Goal: Navigation & Orientation: Find specific page/section

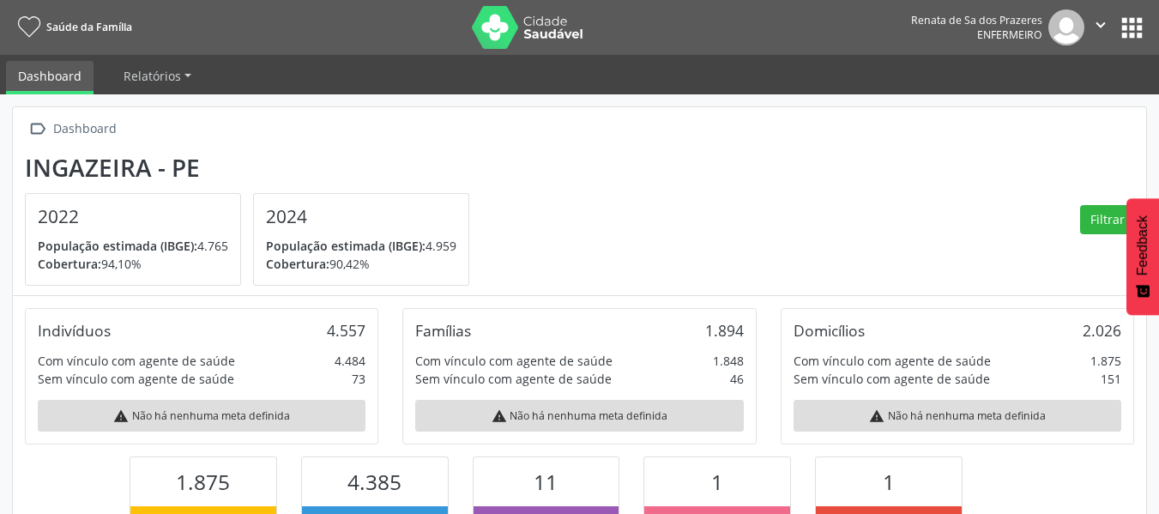
click at [1139, 27] on button "apps" at bounding box center [1132, 28] width 30 height 30
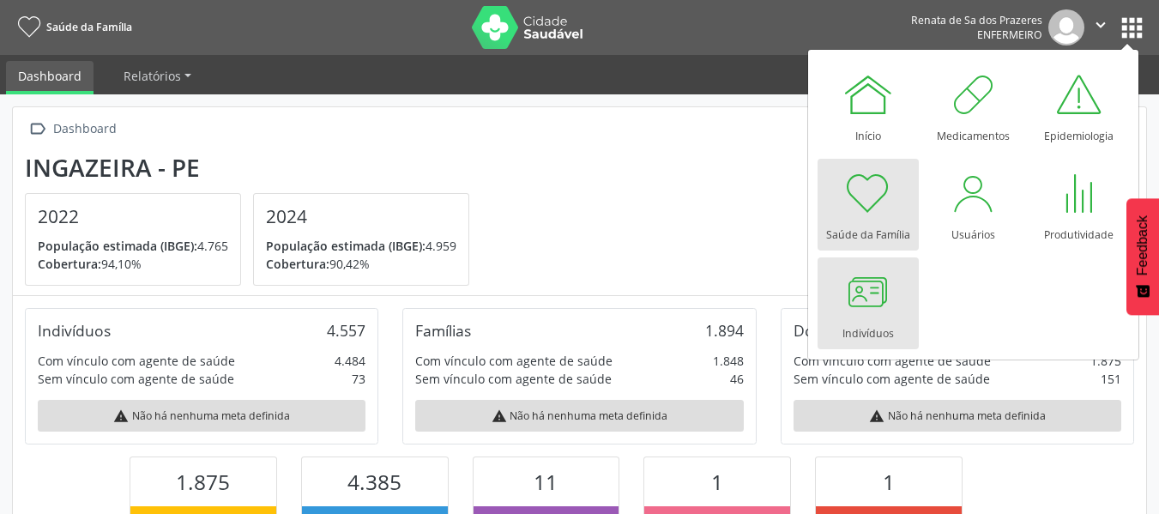
click at [866, 297] on div at bounding box center [867, 291] width 51 height 51
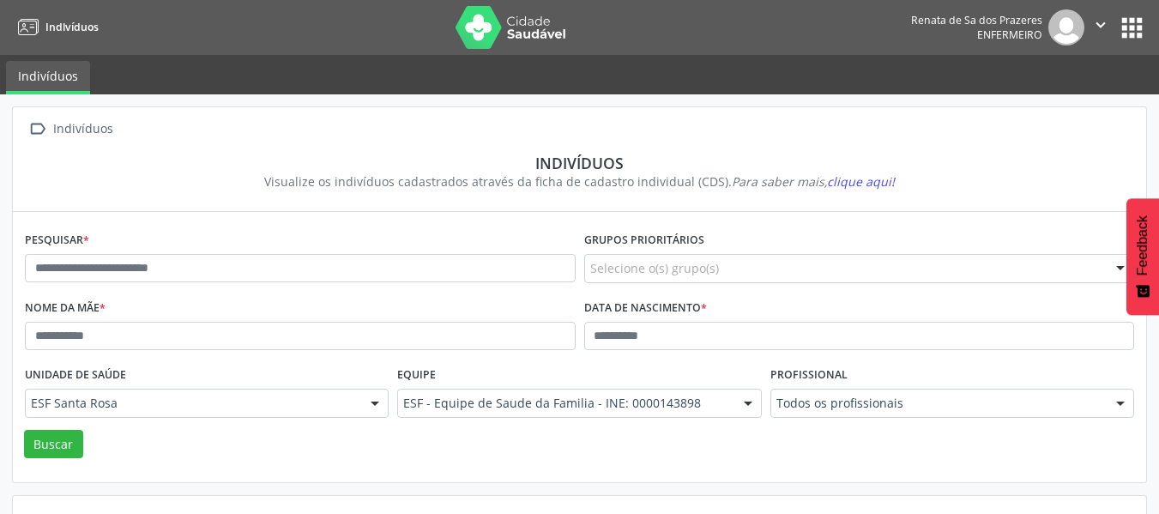
click at [1132, 23] on button "apps" at bounding box center [1132, 28] width 30 height 30
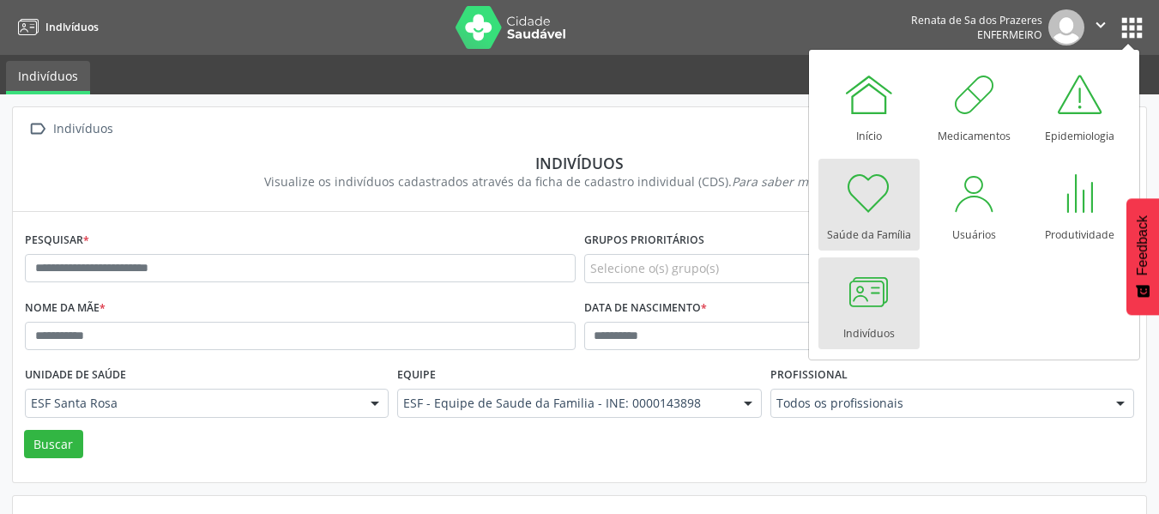
click at [864, 221] on div "Saúde da Família" at bounding box center [869, 230] width 84 height 23
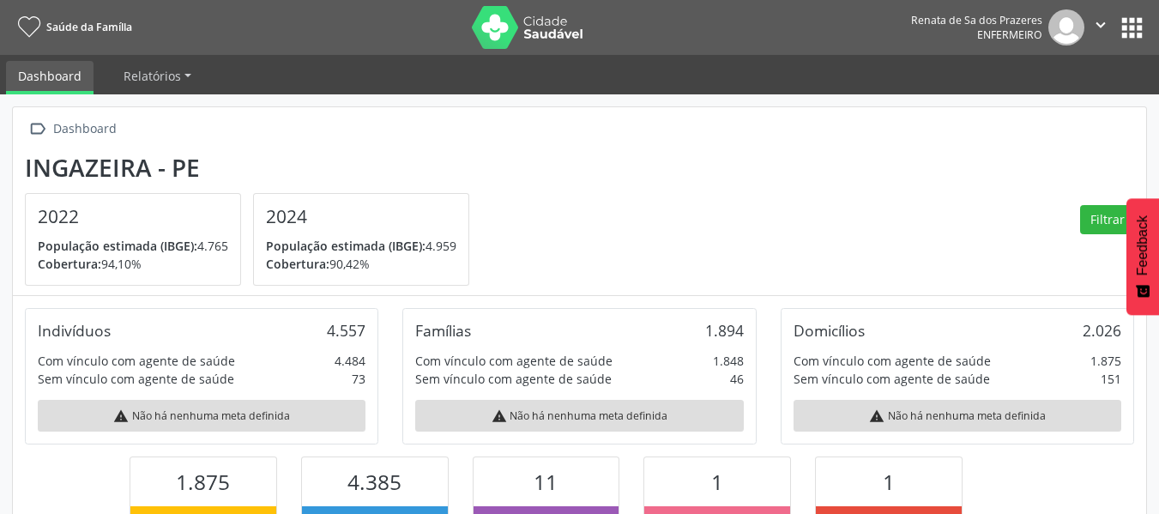
scroll to position [285, 378]
drag, startPoint x: 852, startPoint y: 213, endPoint x: 960, endPoint y: 224, distance: 107.8
click at [960, 224] on section "Ingazeira - PE 2022 População estimada (IBGE): 4.765 Cobertura: 94,10% 2024 Pop…" at bounding box center [579, 219] width 1109 height 133
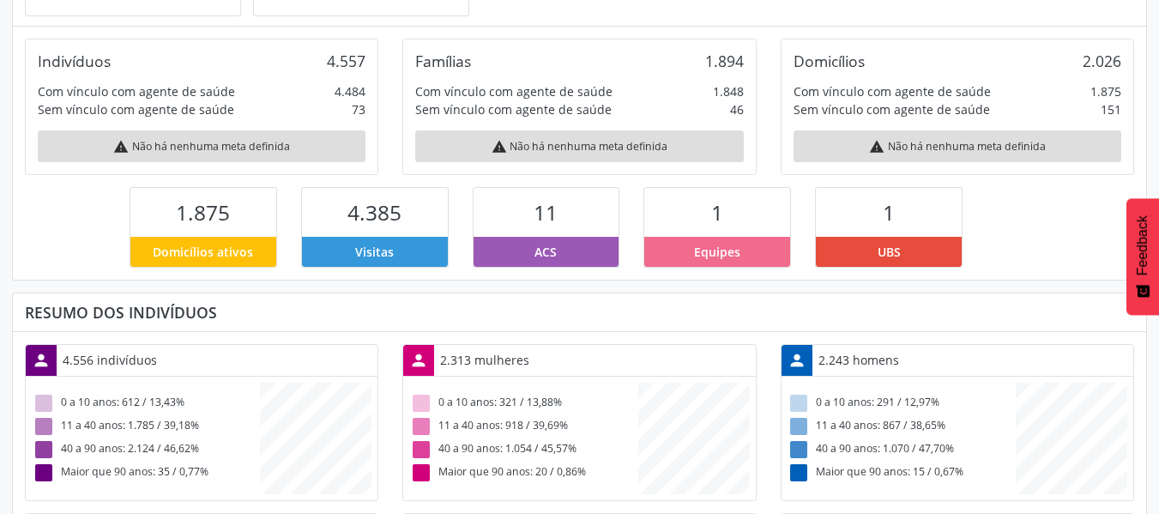
scroll to position [0, 0]
